Goal: Check status: Check status

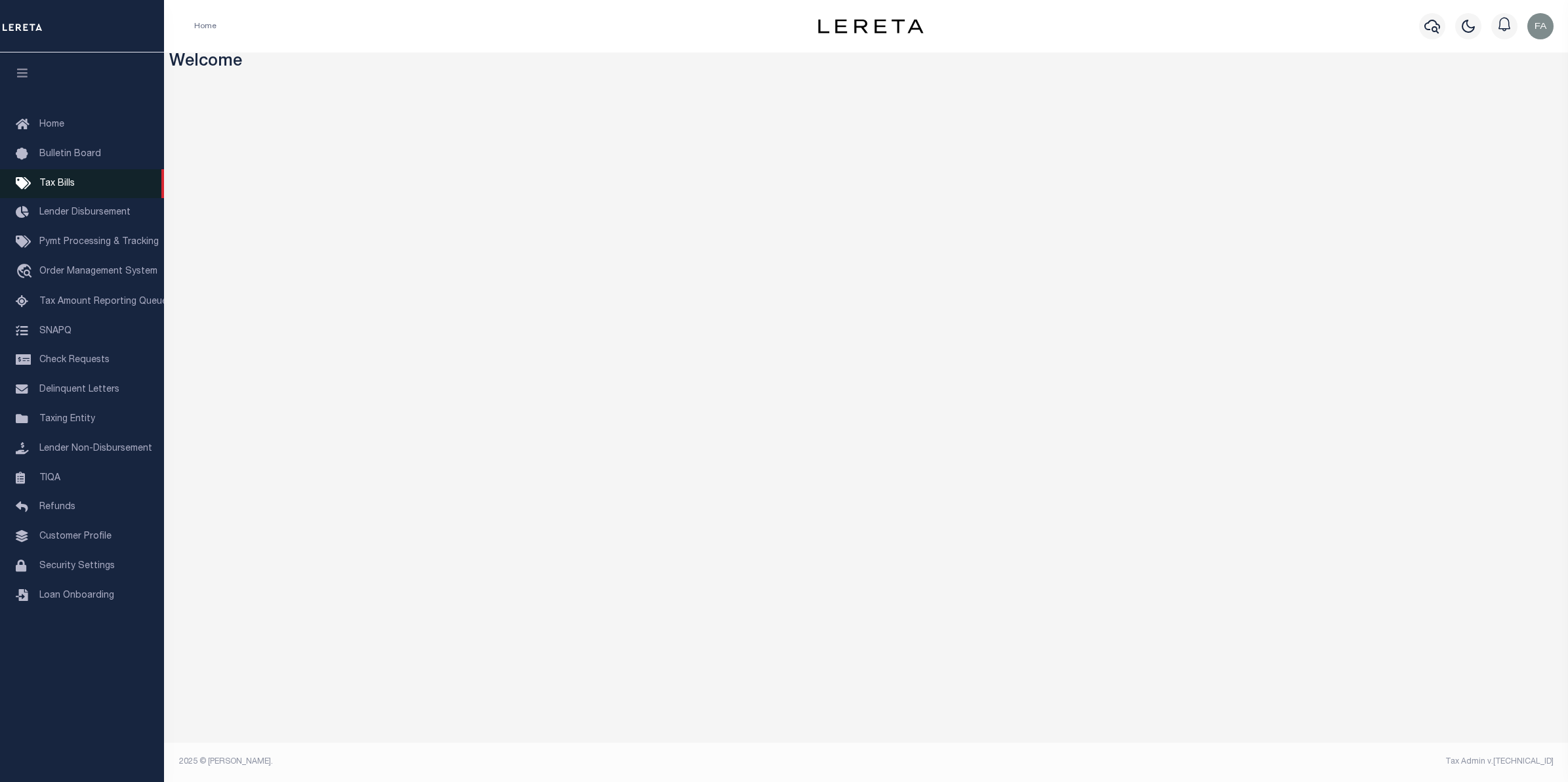
click at [94, 183] on link "Tax Bills" at bounding box center [82, 184] width 164 height 30
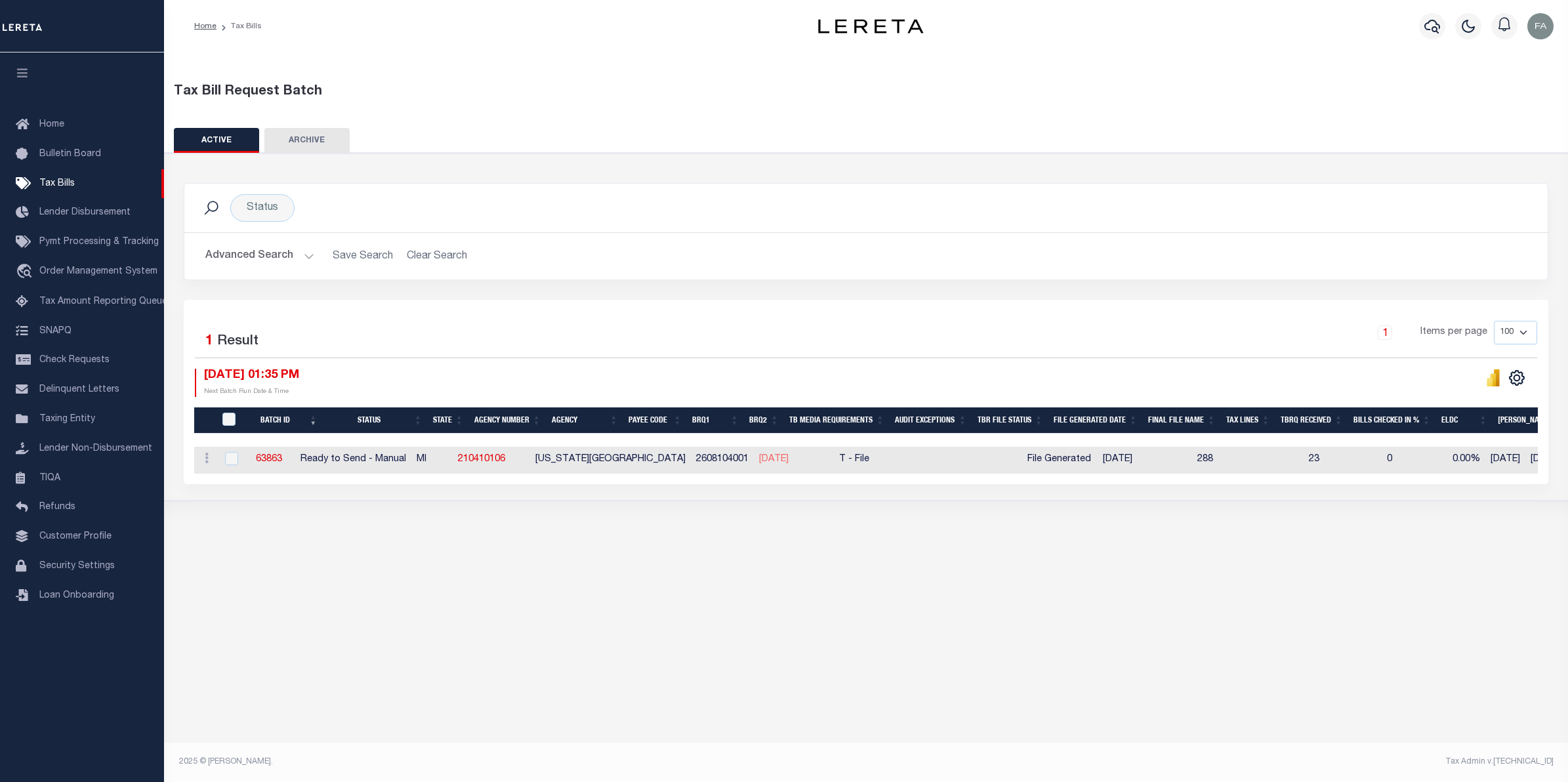
click at [1079, 542] on div "Tax Bill Request Batch ACTIVE ARCHIVE HISTORY Search" at bounding box center [866, 297] width 1403 height 489
click at [909, 533] on div "Tax Bill Request Batch ACTIVE ARCHIVE HISTORY Search" at bounding box center [866, 297] width 1403 height 489
click at [592, 558] on div "Tax Bill Request Batch ACTIVE ARCHIVE HISTORY In 1" at bounding box center [866, 405] width 1403 height 704
click at [260, 248] on button "Advanced Search" at bounding box center [260, 256] width 109 height 26
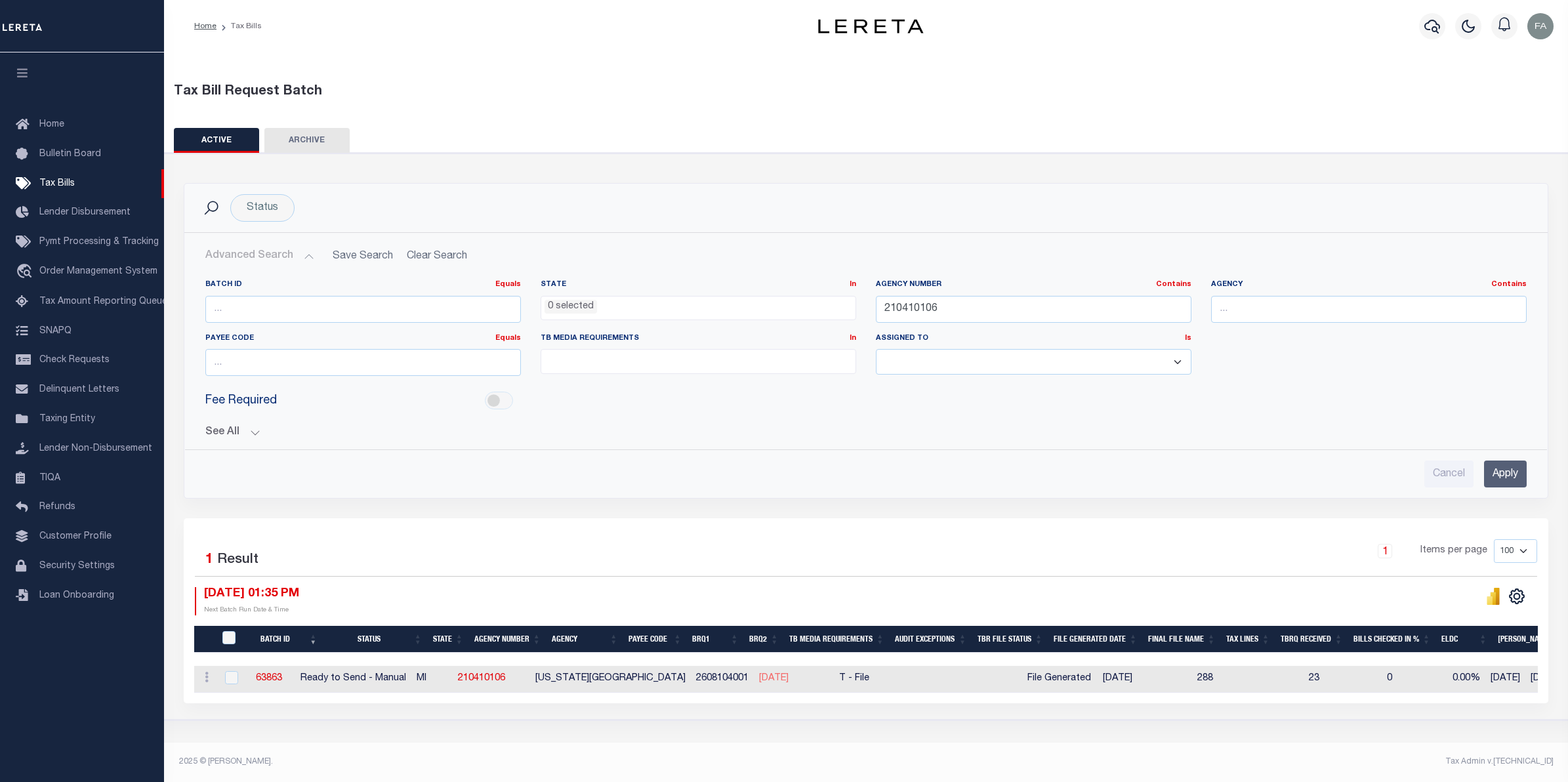
click at [244, 441] on div "Batch ID Equals Equals Is Not Equal To Is Greater Than Is Less Than State In In…" at bounding box center [866, 378] width 1342 height 219
click at [918, 314] on input "210410106" at bounding box center [1034, 309] width 316 height 27
paste input "3"
click at [1499, 476] on input "Apply" at bounding box center [1505, 474] width 42 height 27
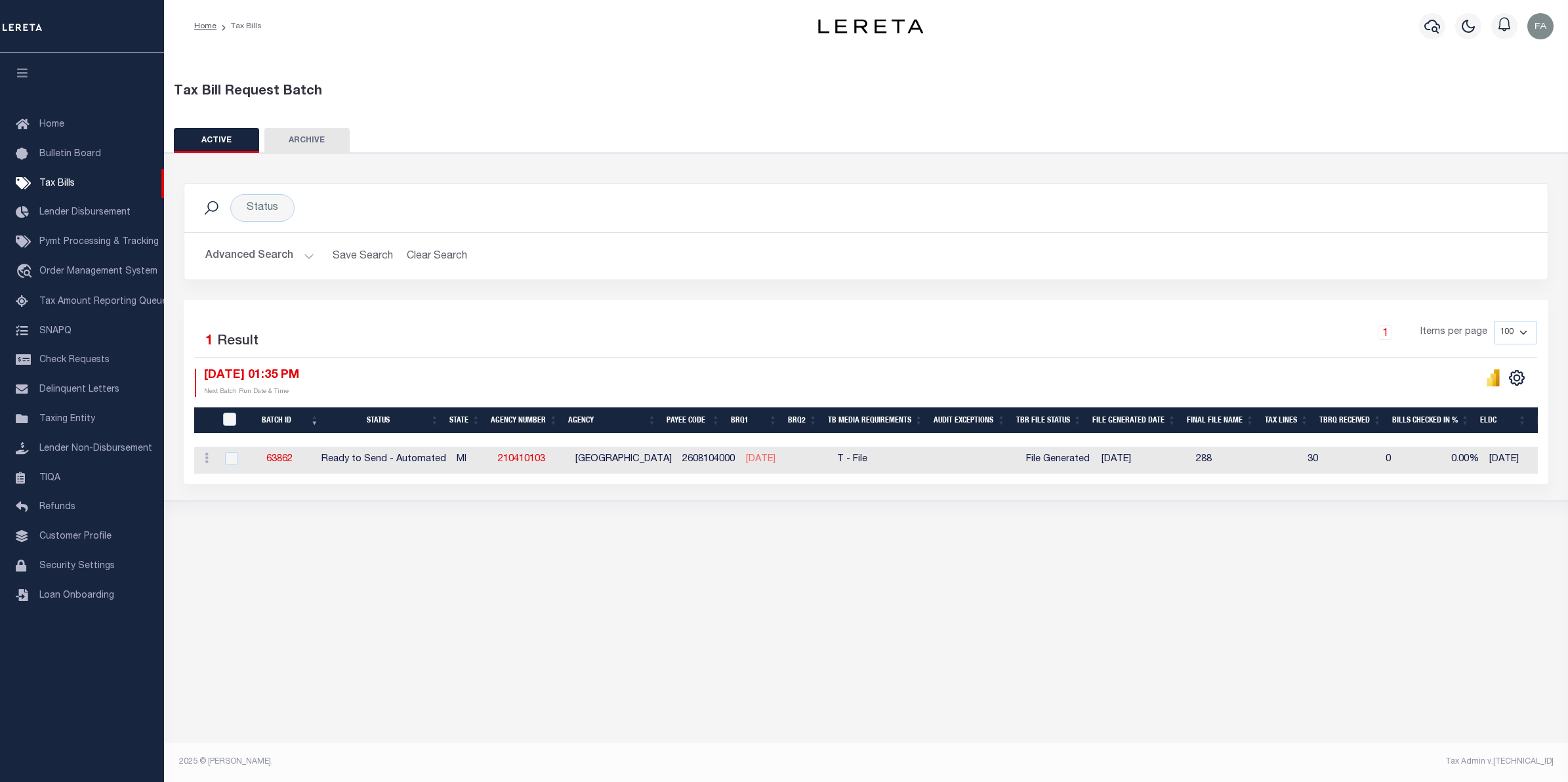
click at [285, 259] on button "Advanced Search" at bounding box center [260, 256] width 109 height 26
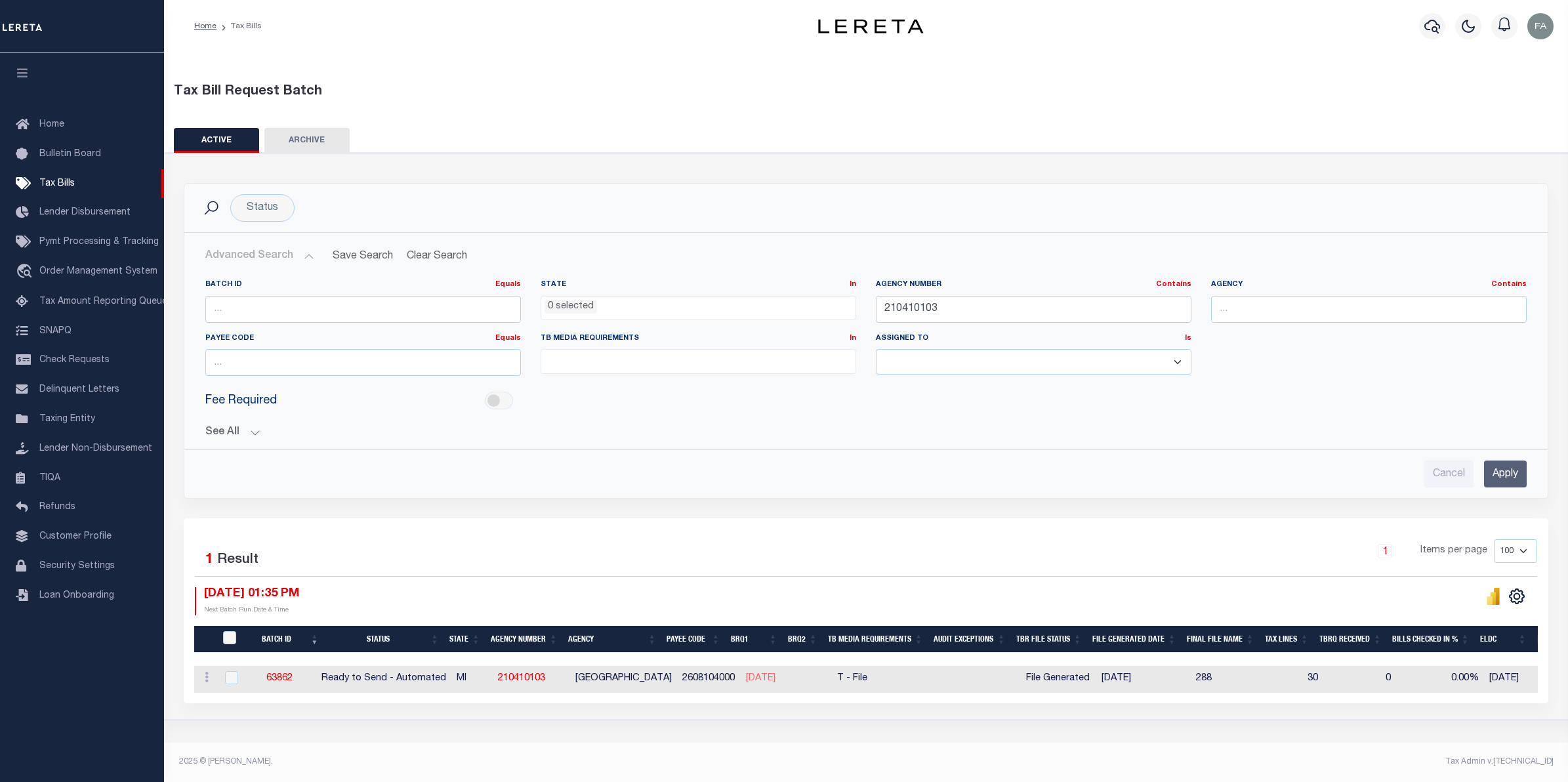
click at [936, 293] on div "Agency Number Contains Contains Is 210410103" at bounding box center [1034, 301] width 316 height 43
click at [961, 306] on input "210410103" at bounding box center [1034, 309] width 316 height 27
paste input "630110"
type input "210630110"
click at [1503, 474] on input "Apply" at bounding box center [1505, 474] width 42 height 27
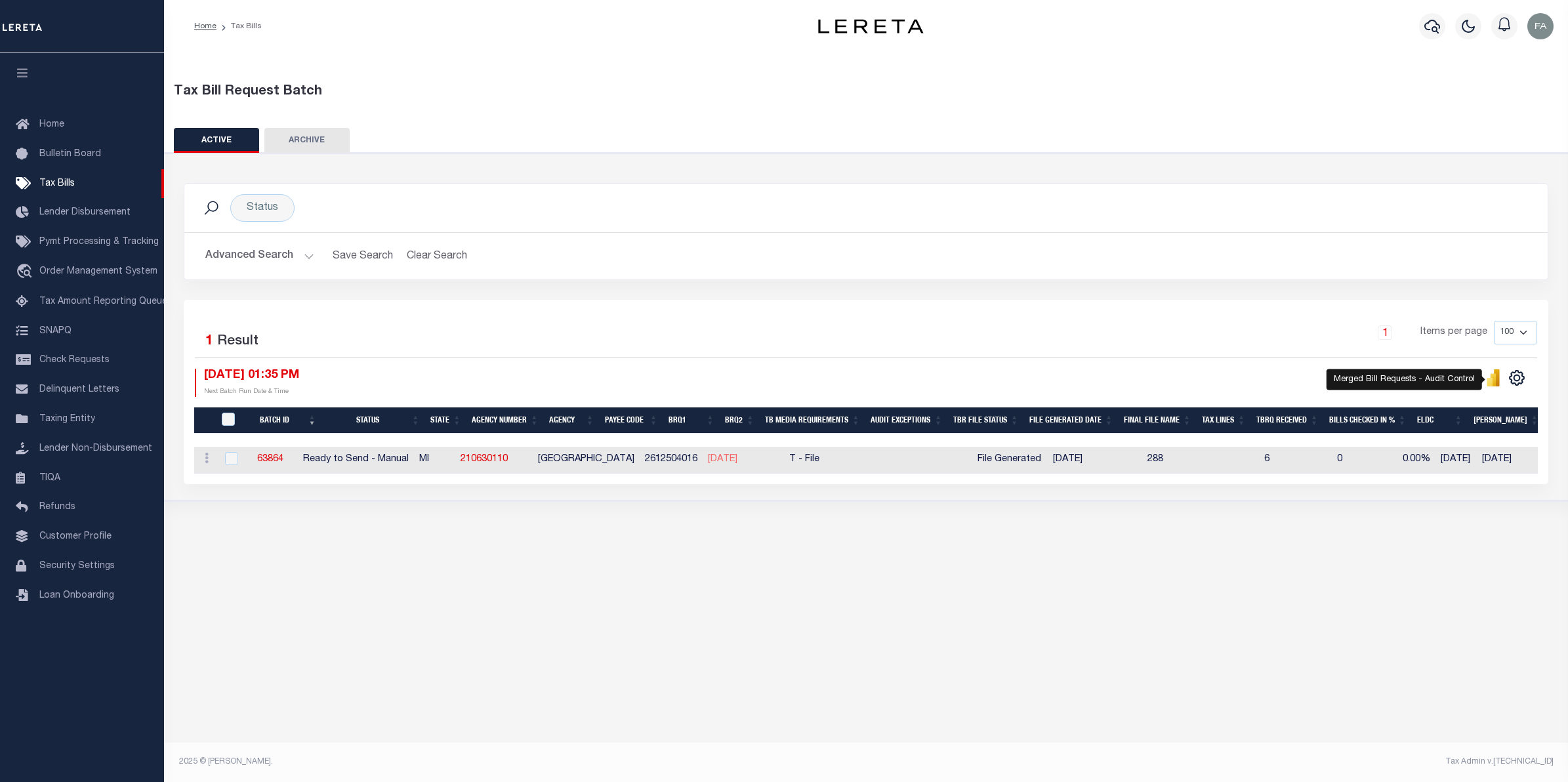
click at [1487, 384] on icon "" at bounding box center [1489, 382] width 6 height 8
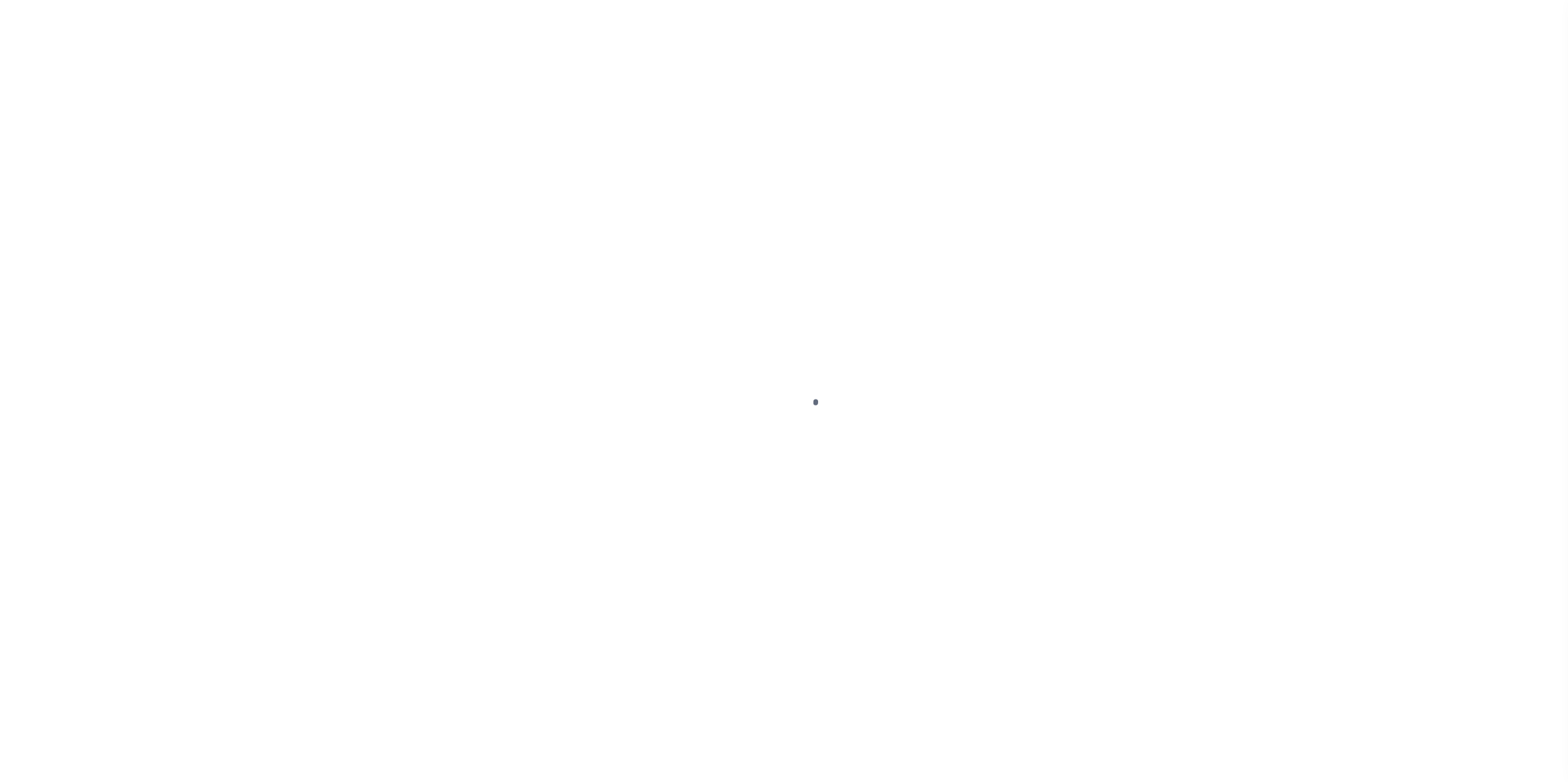
select select "RTS"
select select "22"
select select "2"
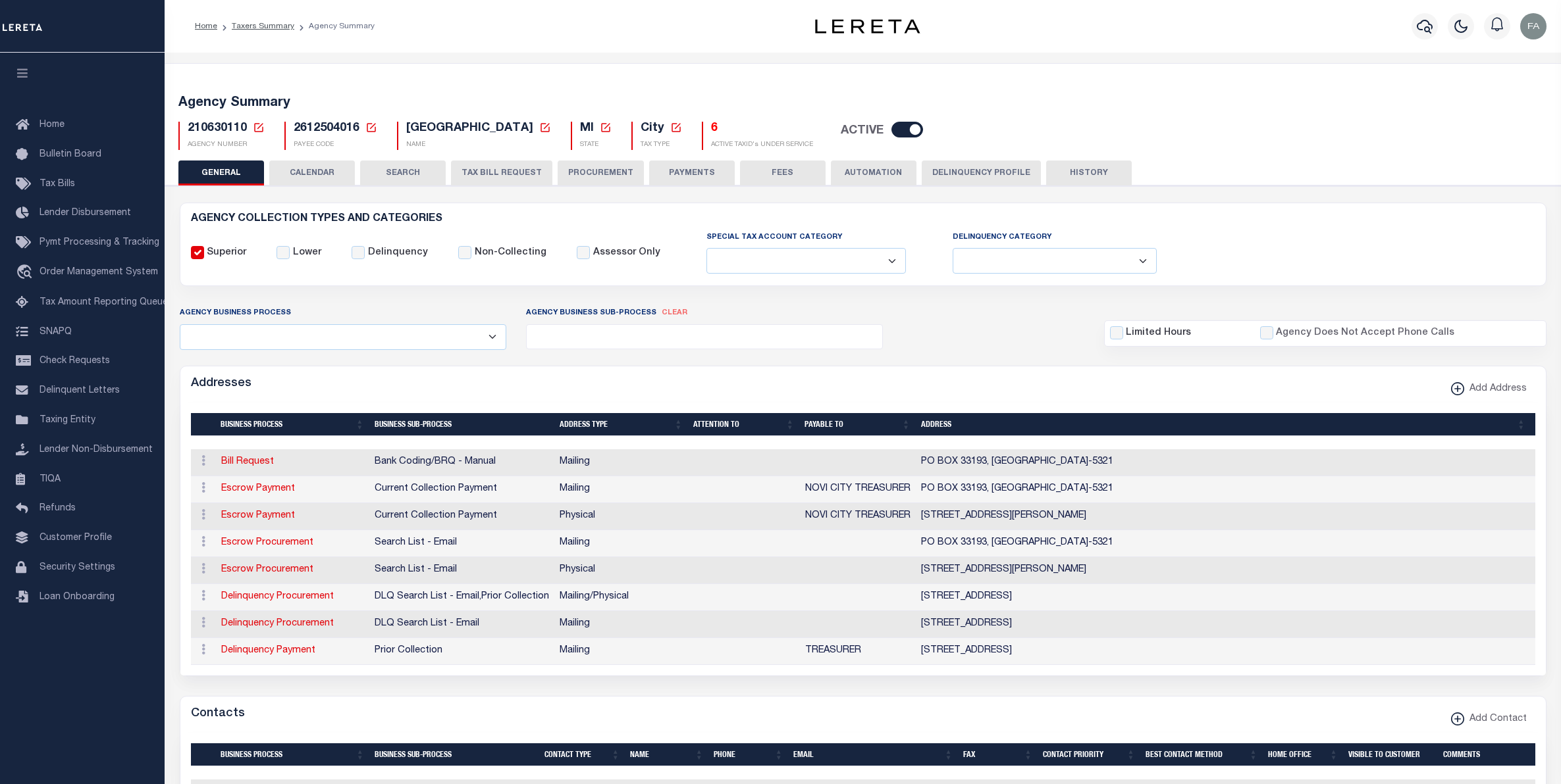
select select
